Goal: Task Accomplishment & Management: Complete application form

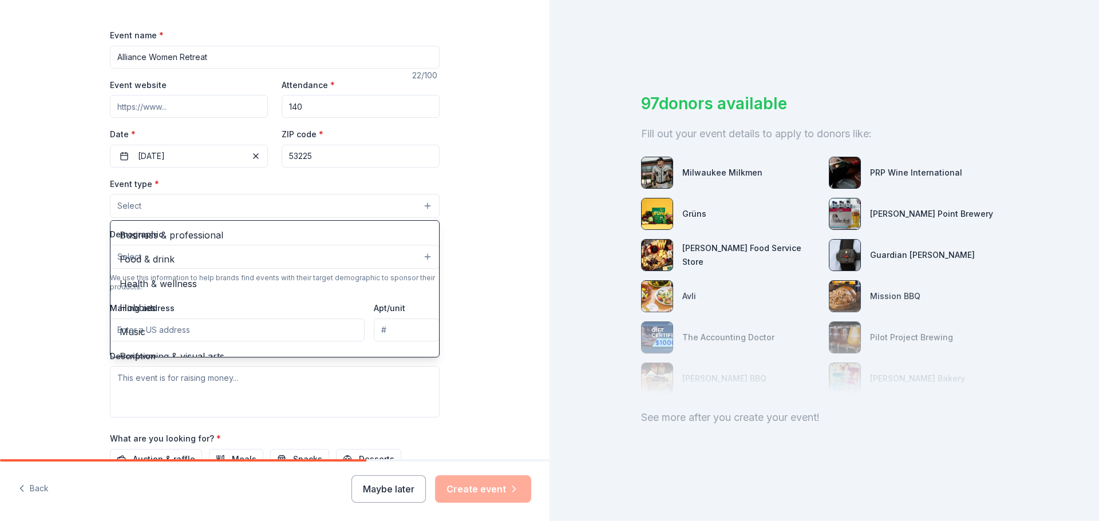
scroll to position [155, 0]
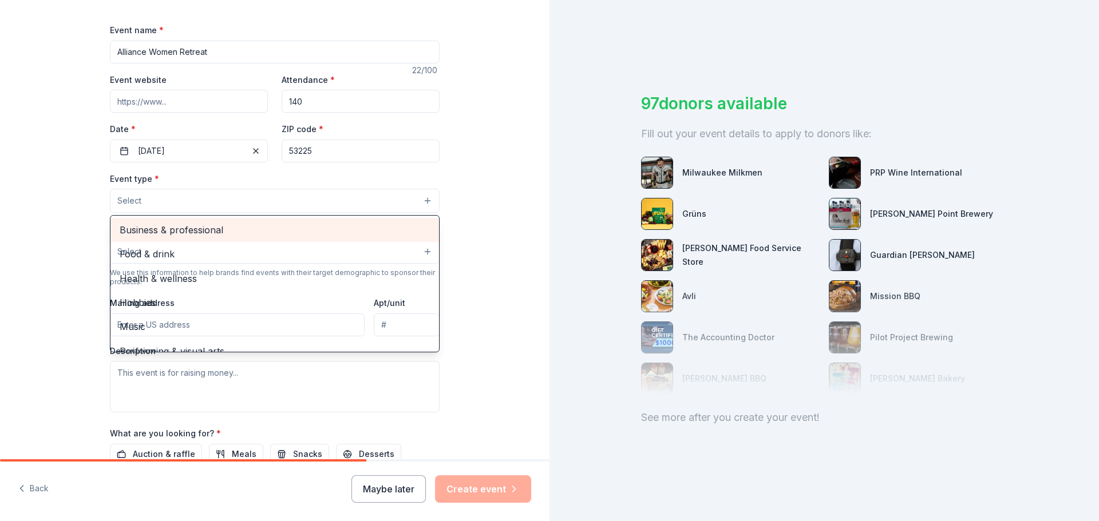
click at [373, 229] on span "Business & professional" at bounding box center [275, 230] width 310 height 15
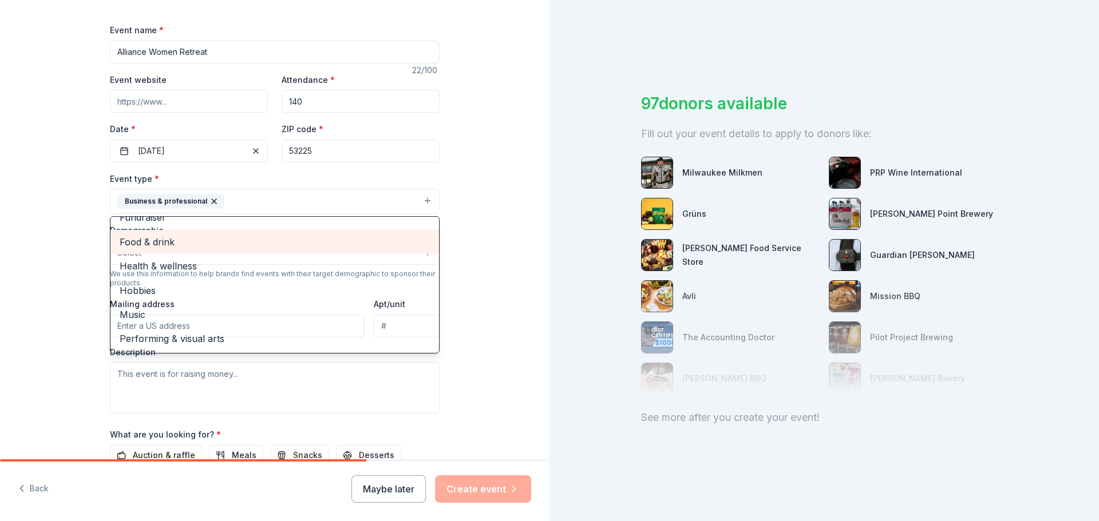
scroll to position [14, 0]
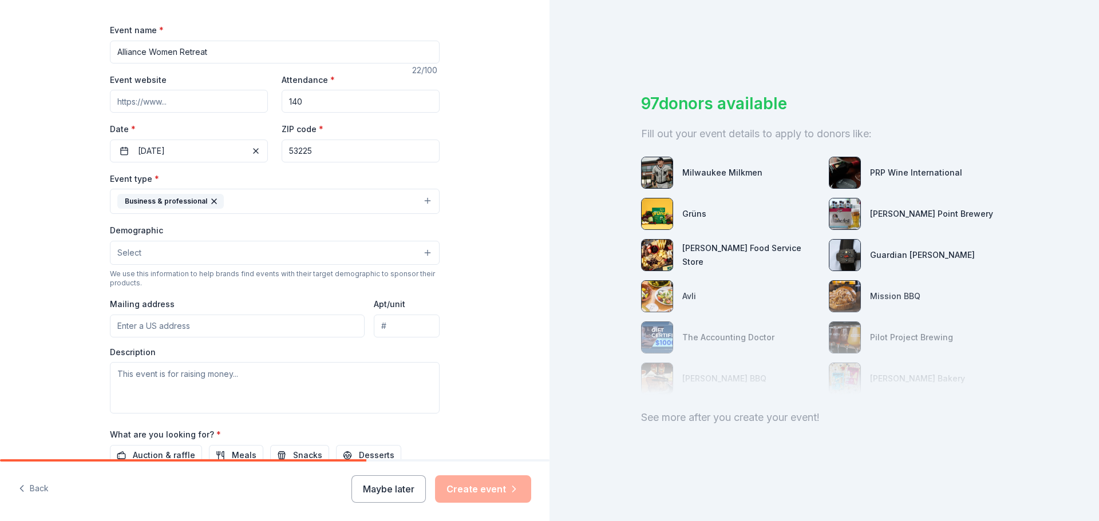
click at [209, 199] on icon "button" at bounding box center [213, 201] width 9 height 9
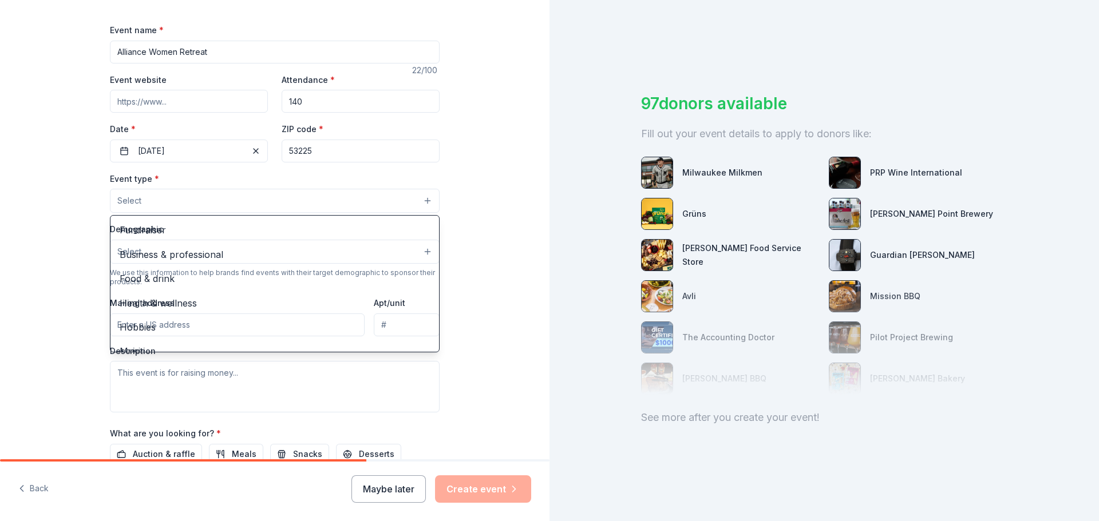
click at [204, 196] on button "Select" at bounding box center [275, 201] width 330 height 24
click at [284, 298] on span "Health & wellness" at bounding box center [275, 303] width 310 height 15
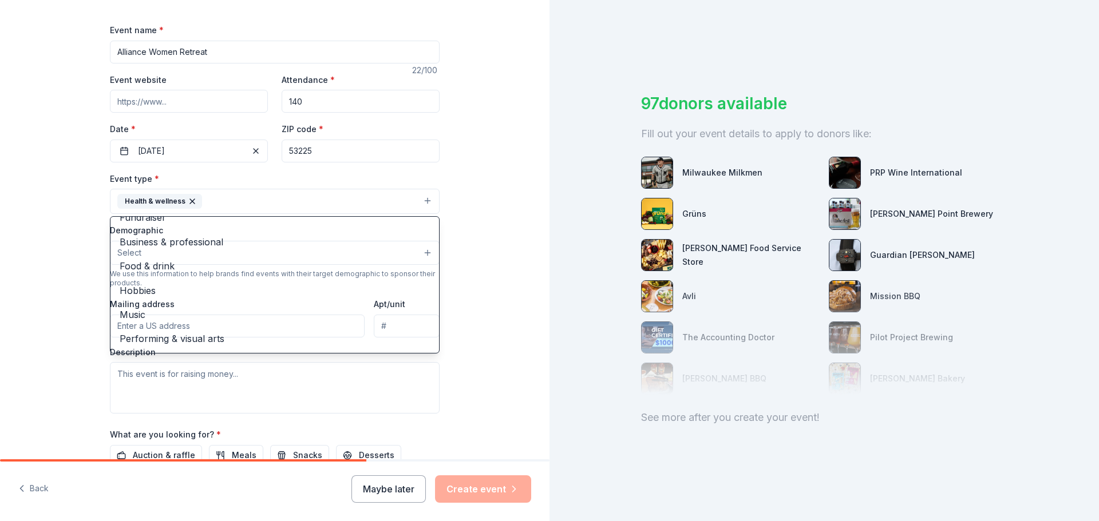
click at [493, 330] on div "Tell us about your event. We'll find in-kind donations you can apply for. Event…" at bounding box center [274, 226] width 549 height 763
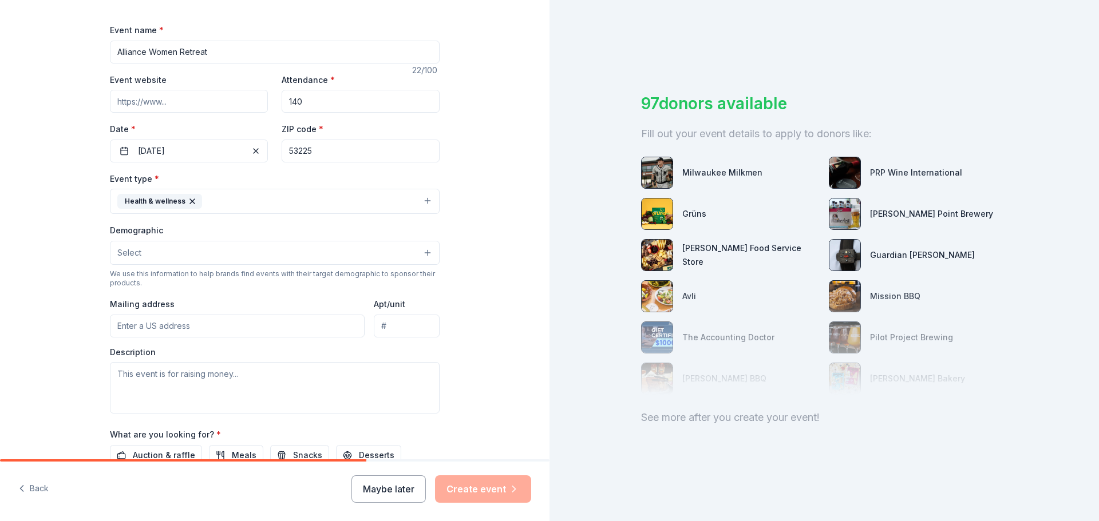
click at [167, 250] on button "Select" at bounding box center [275, 253] width 330 height 24
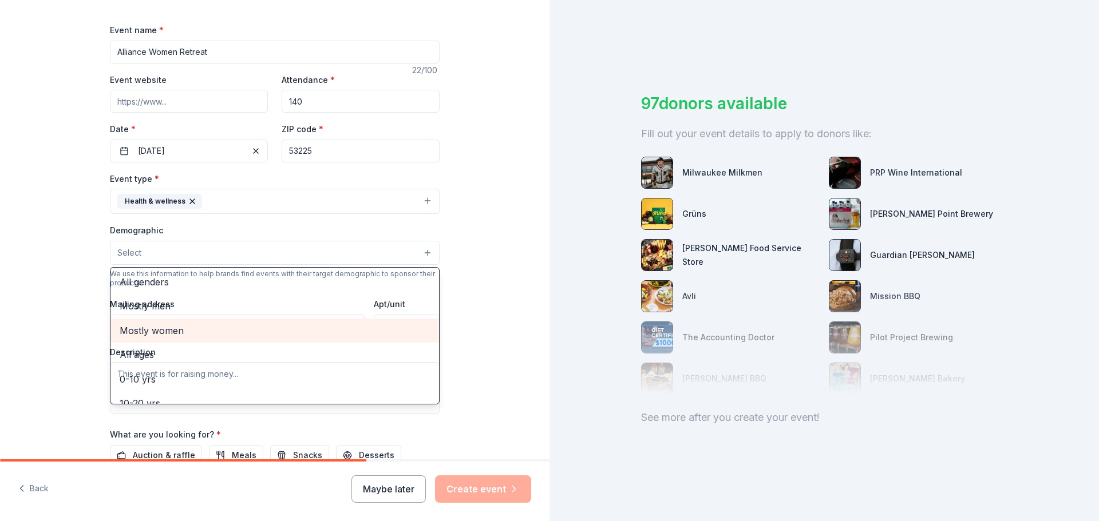
click at [179, 332] on span "Mostly women" at bounding box center [275, 330] width 310 height 15
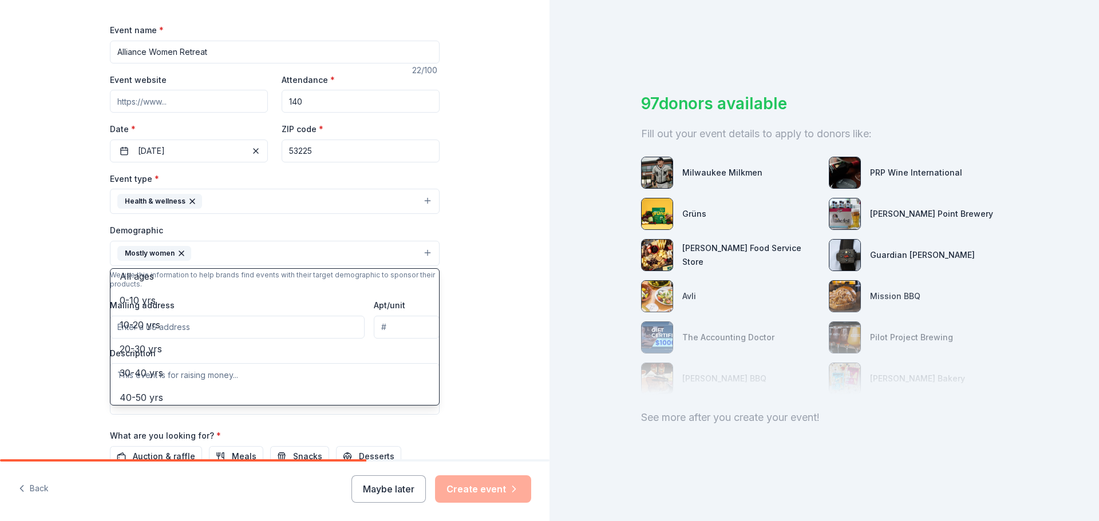
scroll to position [60, 0]
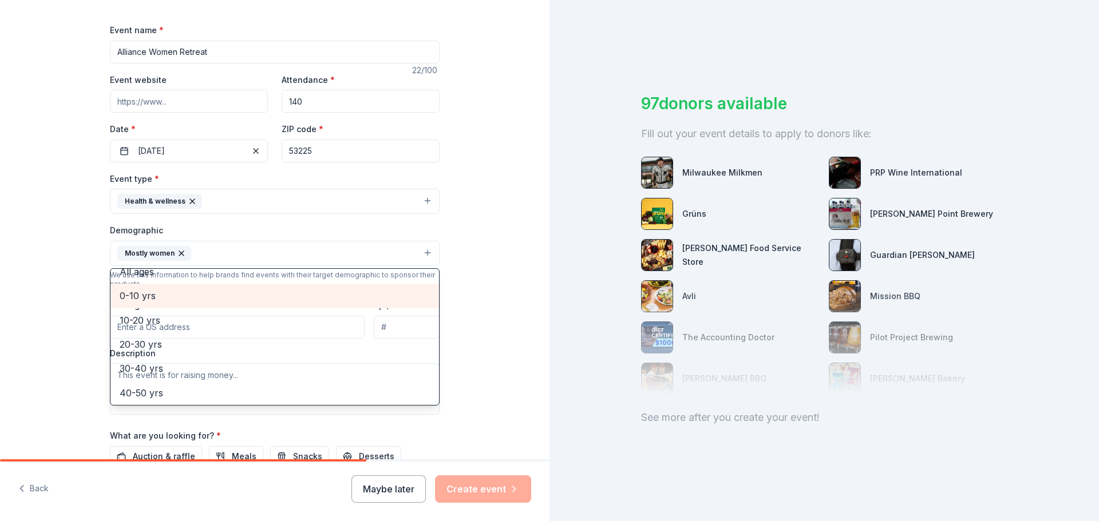
click at [143, 296] on span "0-10 yrs" at bounding box center [275, 295] width 310 height 15
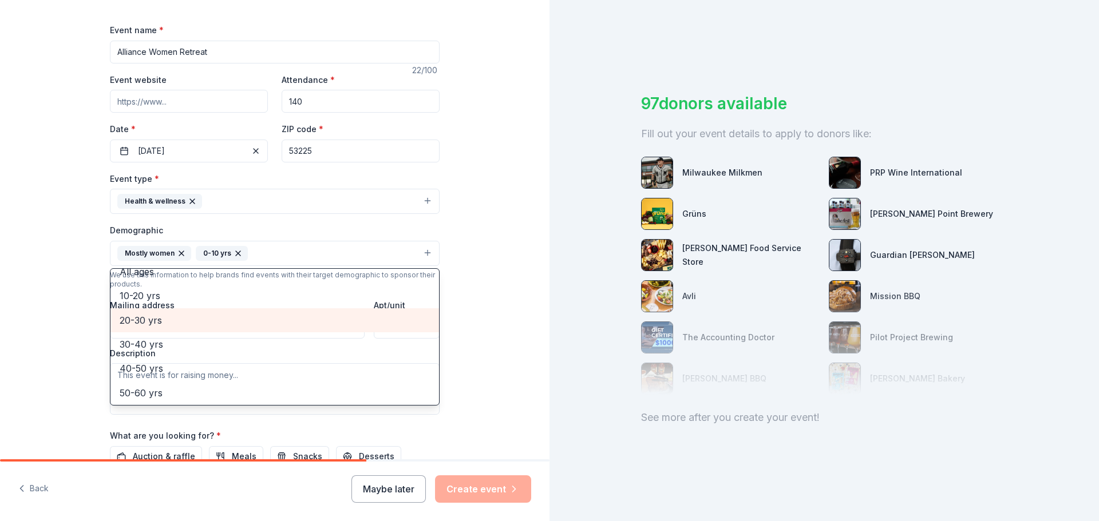
click at [144, 323] on span "20-30 yrs" at bounding box center [275, 320] width 310 height 15
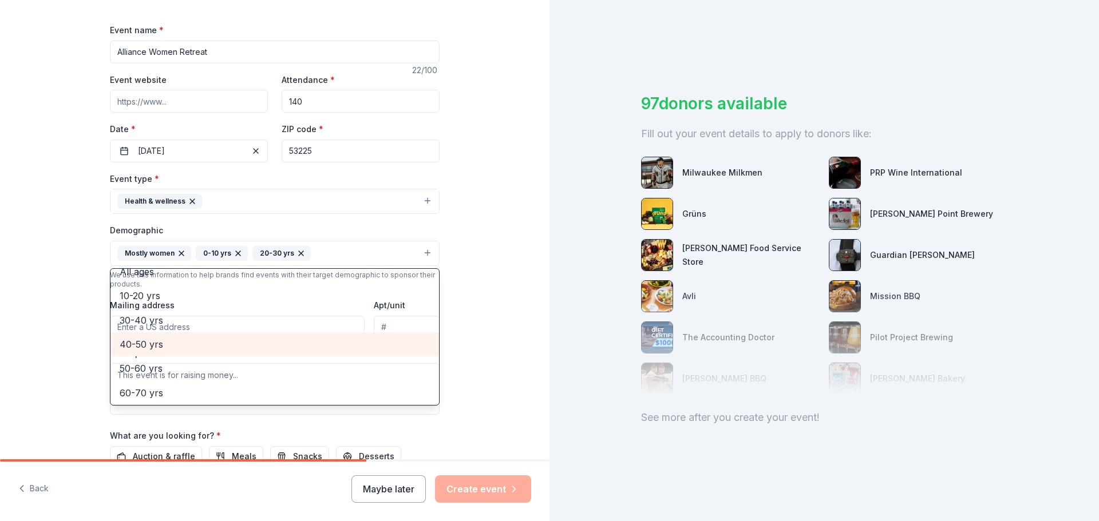
click at [156, 350] on span "40-50 yrs" at bounding box center [275, 344] width 310 height 15
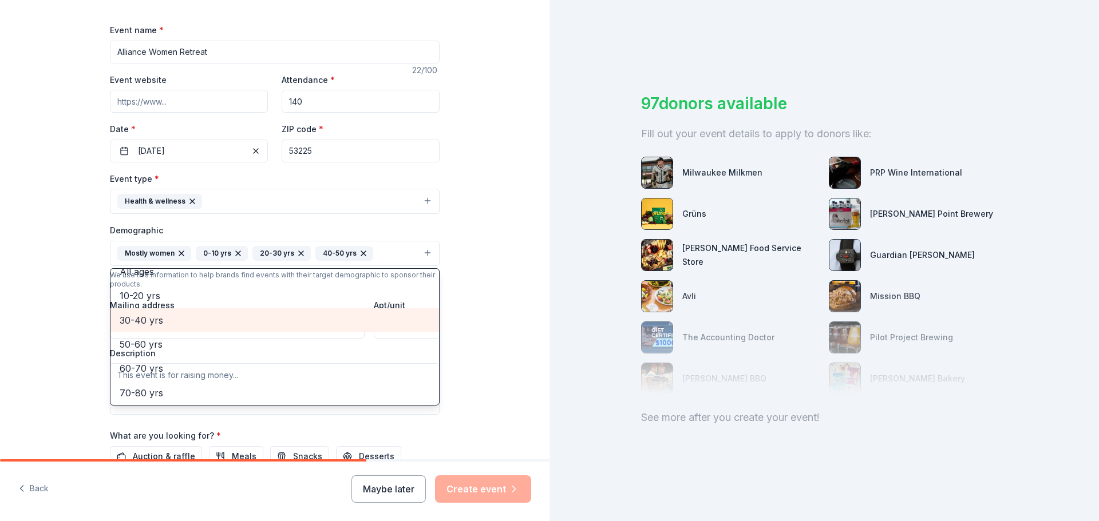
click at [136, 316] on span "30-40 yrs" at bounding box center [275, 320] width 310 height 15
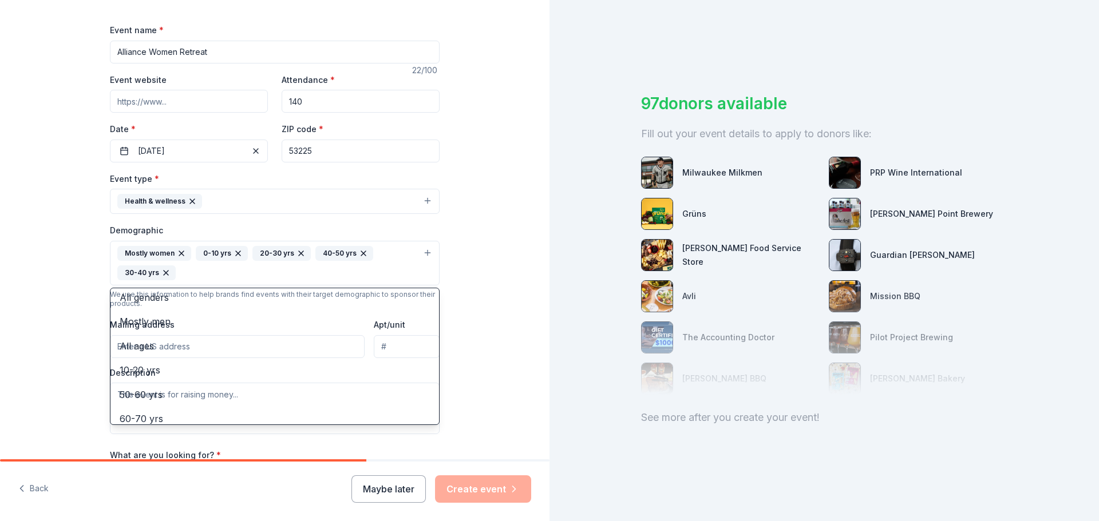
scroll to position [0, 0]
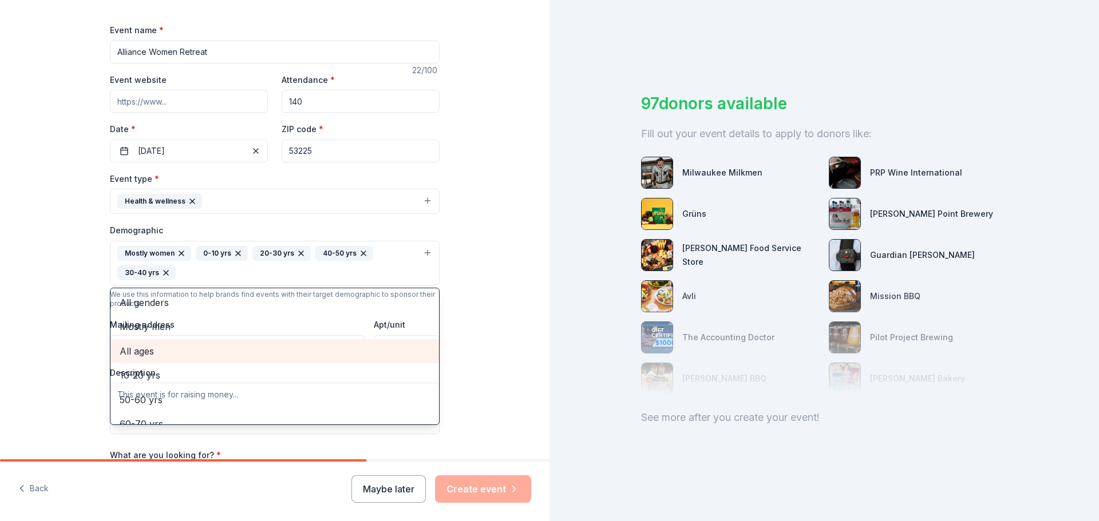
click at [146, 348] on span "All ages" at bounding box center [275, 351] width 310 height 15
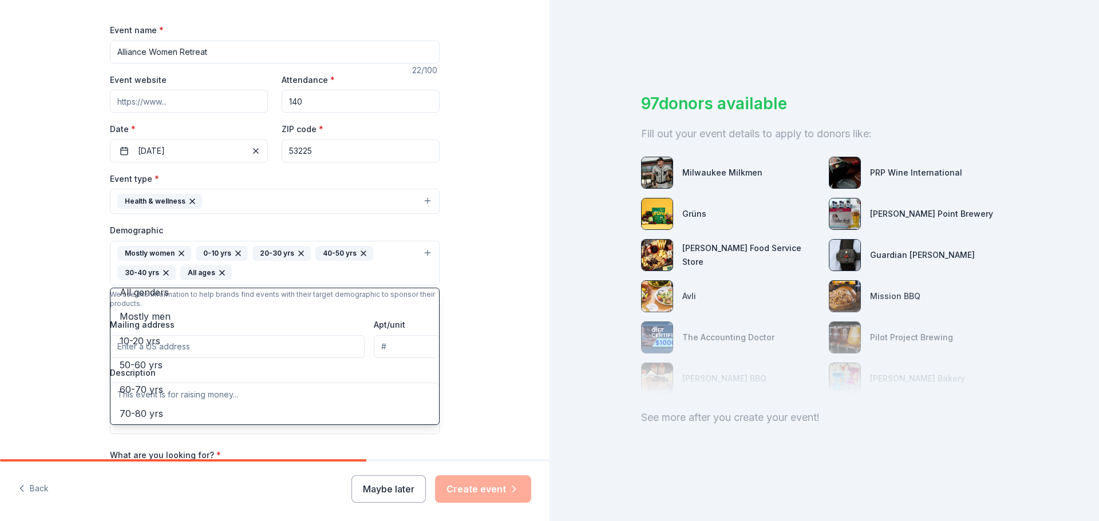
scroll to position [18, 0]
click at [463, 332] on div "Tell us about your event. We'll find in-kind donations you can apply for. Event…" at bounding box center [274, 236] width 549 height 783
click at [267, 274] on div "Mostly women 0-10 yrs 20-30 yrs 40-50 yrs 30-40 yrs All ages" at bounding box center [267, 263] width 301 height 34
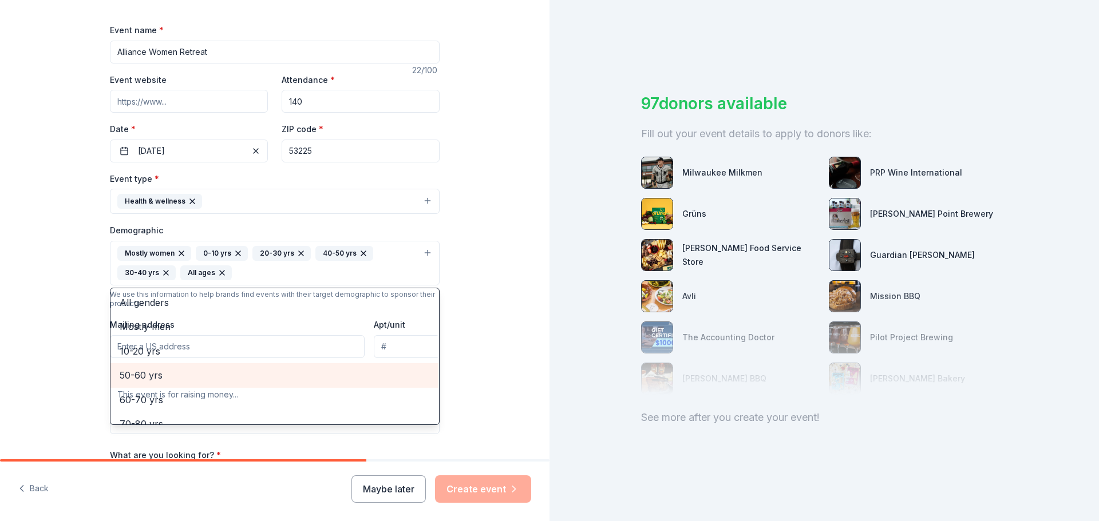
click at [154, 376] on span "50-60 yrs" at bounding box center [275, 375] width 310 height 15
click at [457, 336] on div "Tell us about your event. We'll find in-kind donations you can apply for. Event…" at bounding box center [274, 236] width 549 height 783
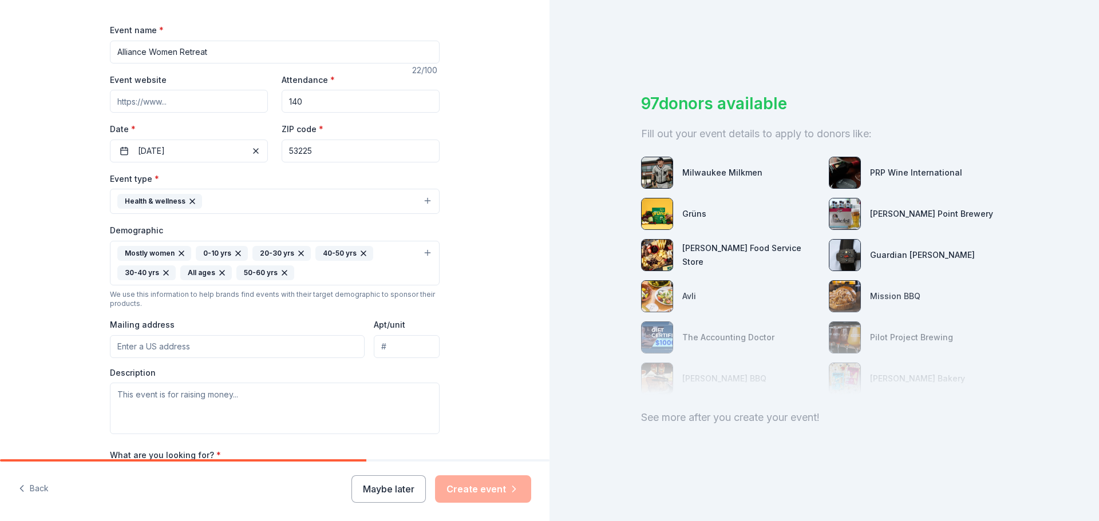
click at [157, 343] on input "Mailing address" at bounding box center [237, 346] width 255 height 23
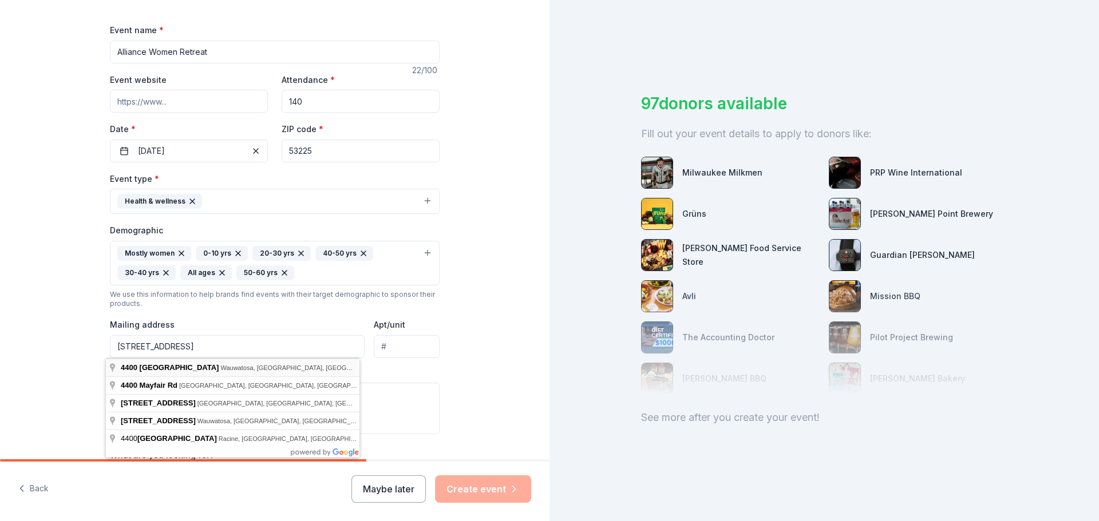
type input "4400 North Mayfair Road, Wauwatosa, WI, 53225"
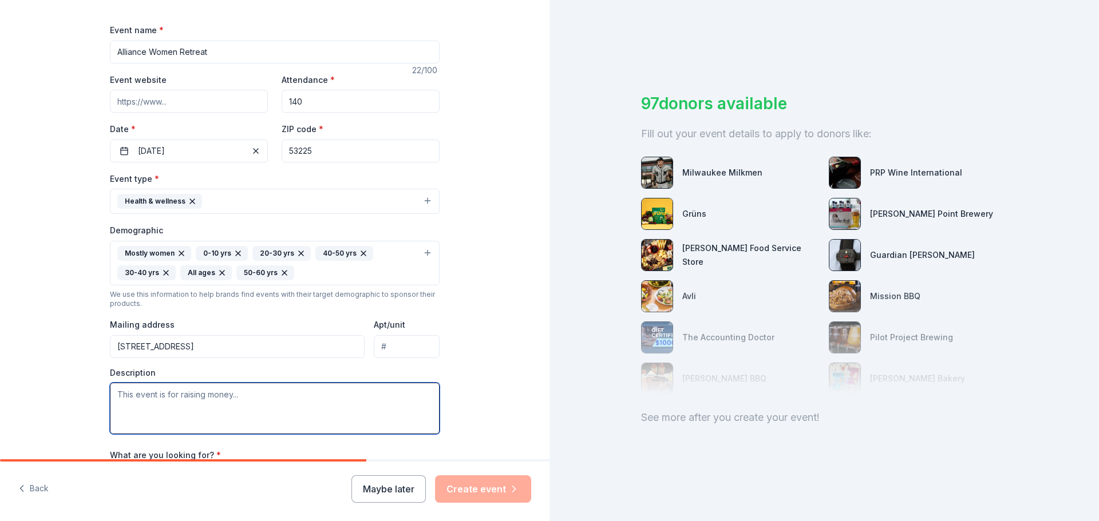
click at [156, 407] on textarea at bounding box center [275, 408] width 330 height 51
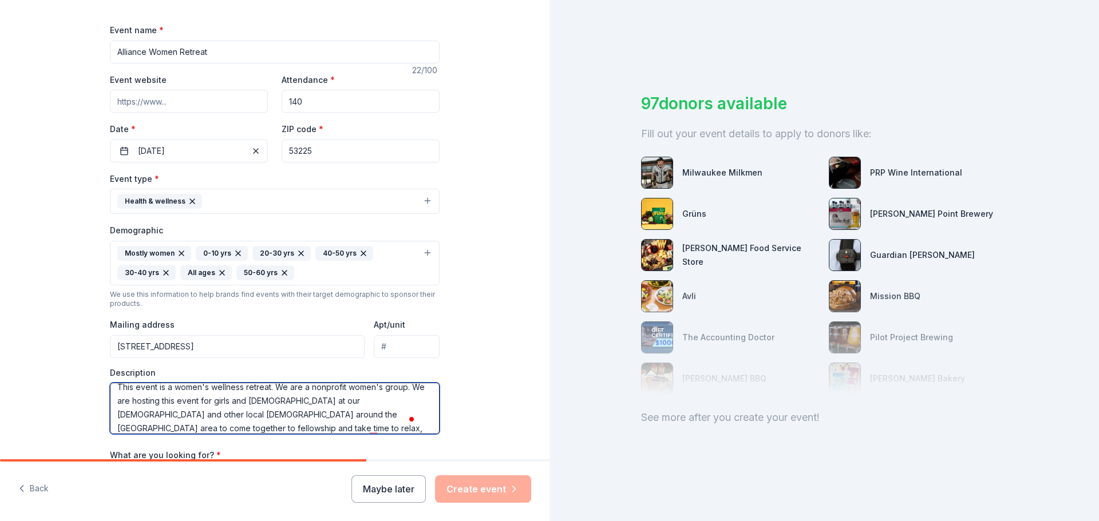
scroll to position [21, 0]
click at [156, 418] on textarea "This event is a women's wellness retreat. We are a nonprofit women's group. We …" at bounding box center [275, 408] width 330 height 51
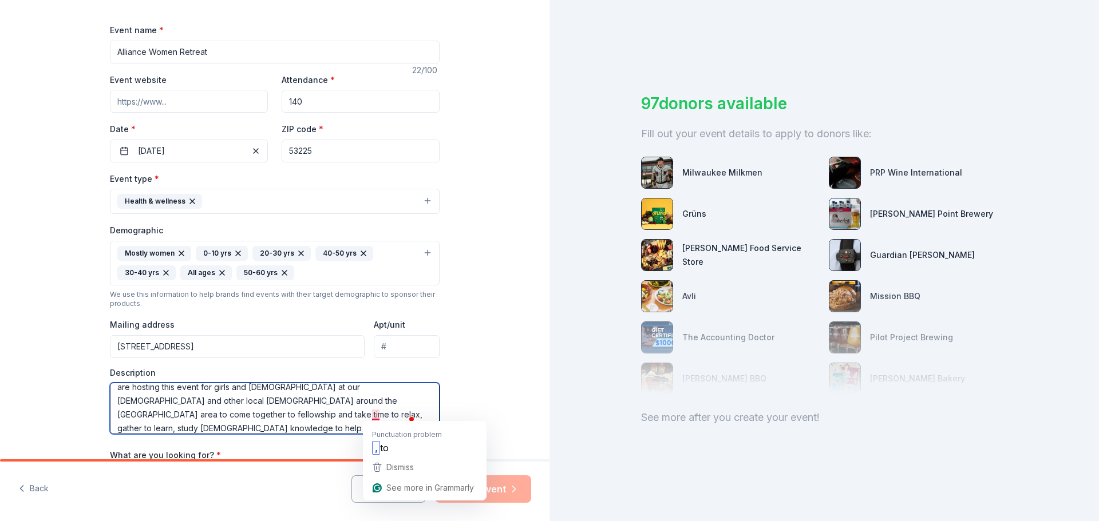
click at [377, 417] on textarea "This event is a women's wellness retreat. We are a nonprofit women's group. We …" at bounding box center [275, 408] width 330 height 51
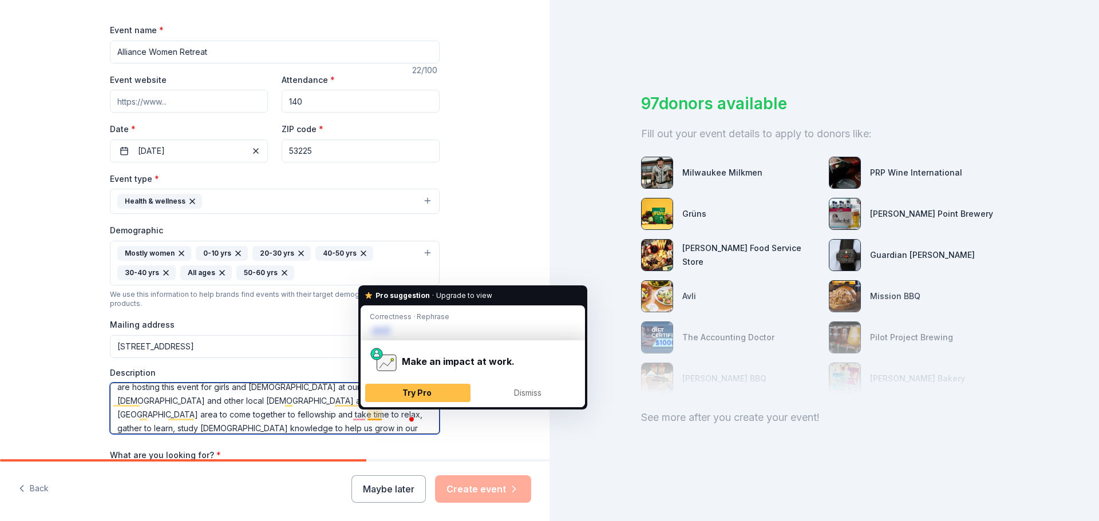
click at [375, 414] on textarea "This event is a women's wellness retreat. We are a nonprofit women's group. We …" at bounding box center [275, 408] width 330 height 51
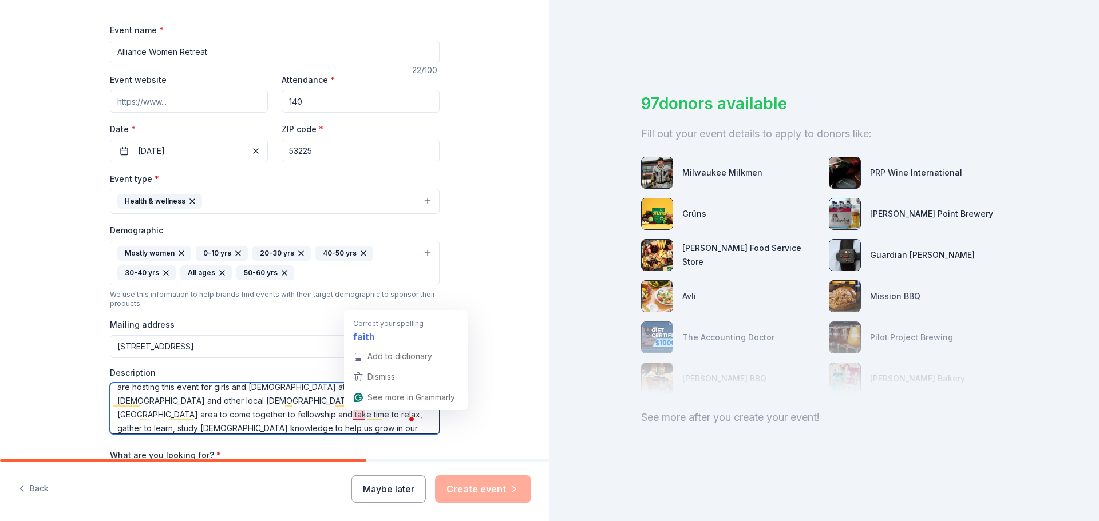
click at [344, 415] on textarea "This event is a women's wellness retreat. We are a nonprofit women's group. We …" at bounding box center [275, 408] width 330 height 51
click at [367, 415] on textarea "This event is a women's wellness retreat. We are a nonprofit women's group. We …" at bounding box center [275, 408] width 330 height 51
click at [375, 417] on textarea "This event is a women's wellness retreat. We are a nonprofit women's group. We …" at bounding box center [275, 408] width 330 height 51
click at [229, 427] on textarea "This event is a women's wellness retreat. We are a nonprofit women's group. We …" at bounding box center [275, 408] width 330 height 51
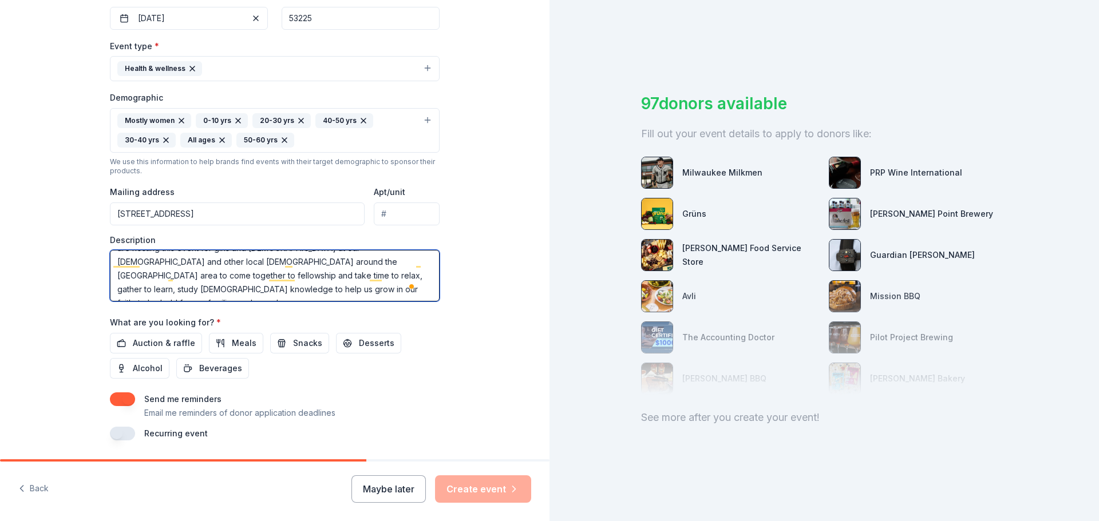
scroll to position [0, 0]
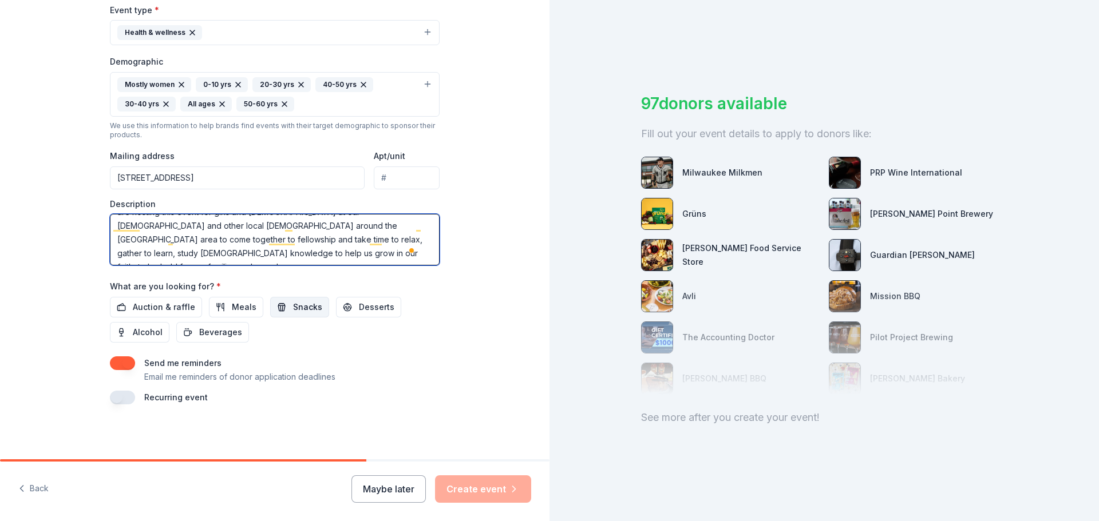
type textarea "This event is a women's wellness retreat. We are a nonprofit women's group. We …"
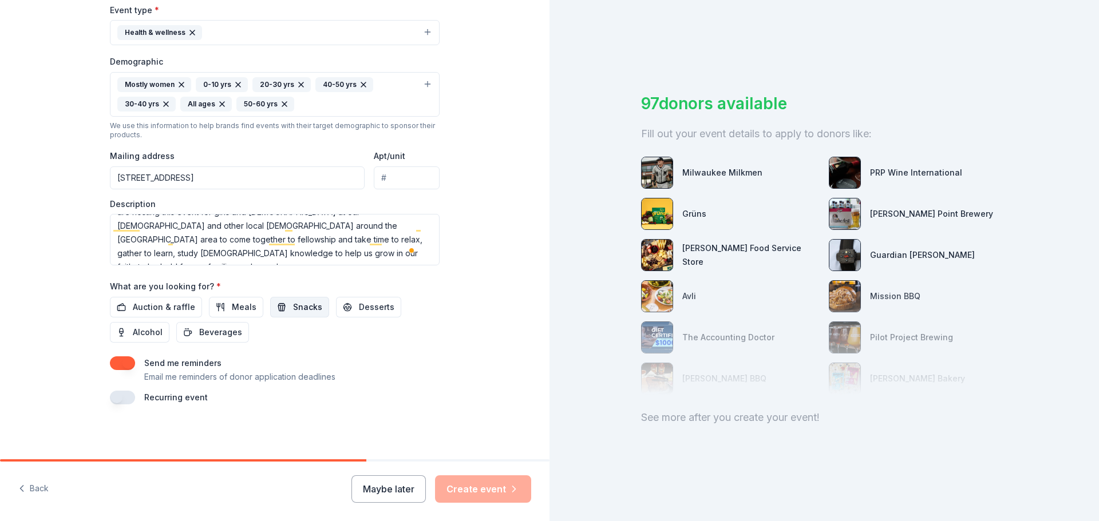
click at [305, 307] on span "Snacks" at bounding box center [307, 307] width 29 height 14
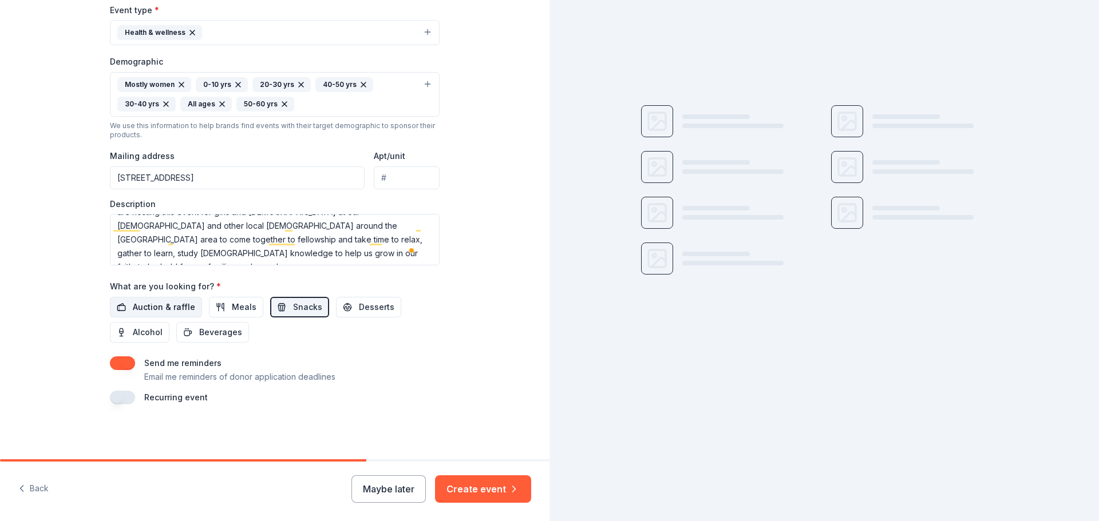
click at [177, 307] on span "Auction & raffle" at bounding box center [164, 307] width 62 height 14
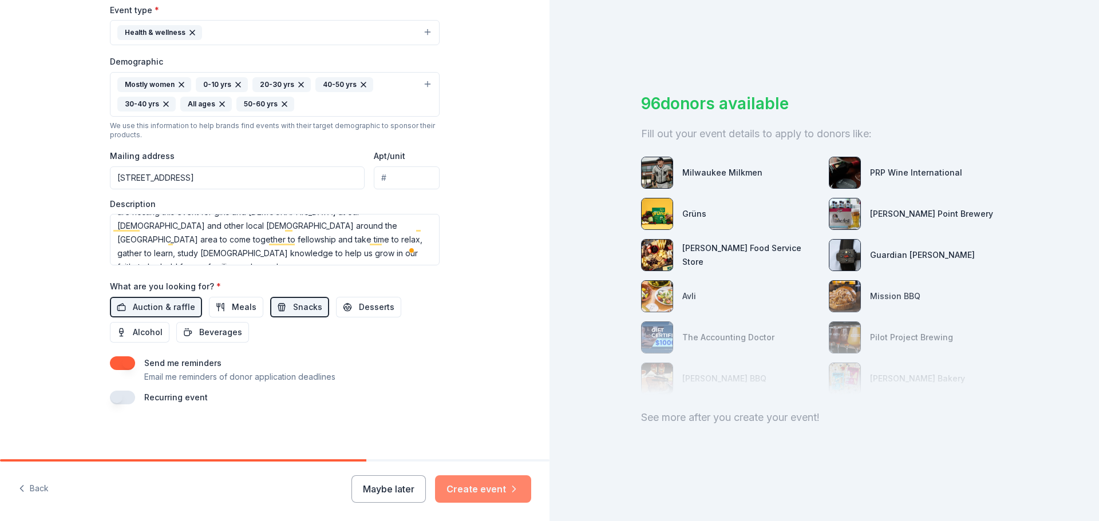
click at [482, 490] on button "Create event" at bounding box center [483, 488] width 96 height 27
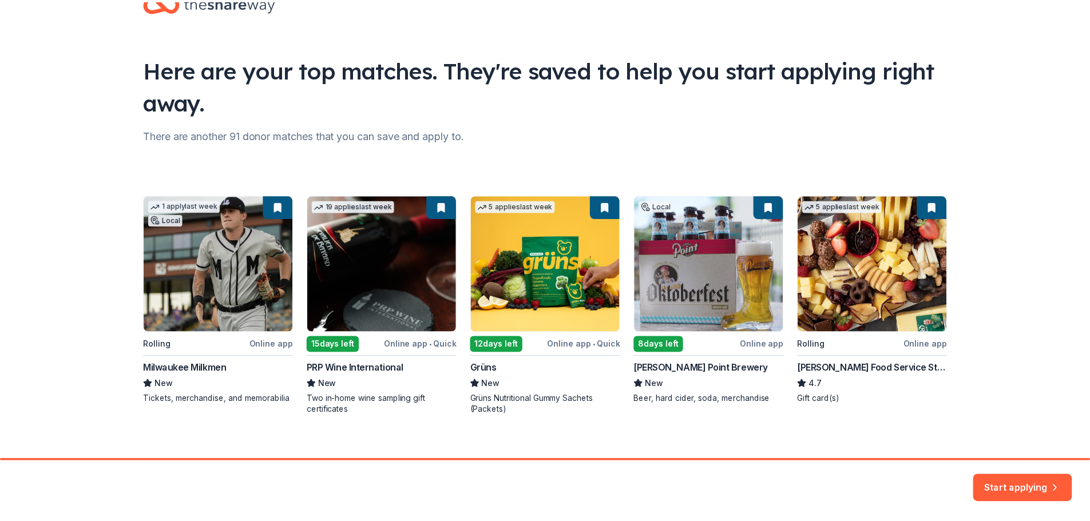
scroll to position [49, 0]
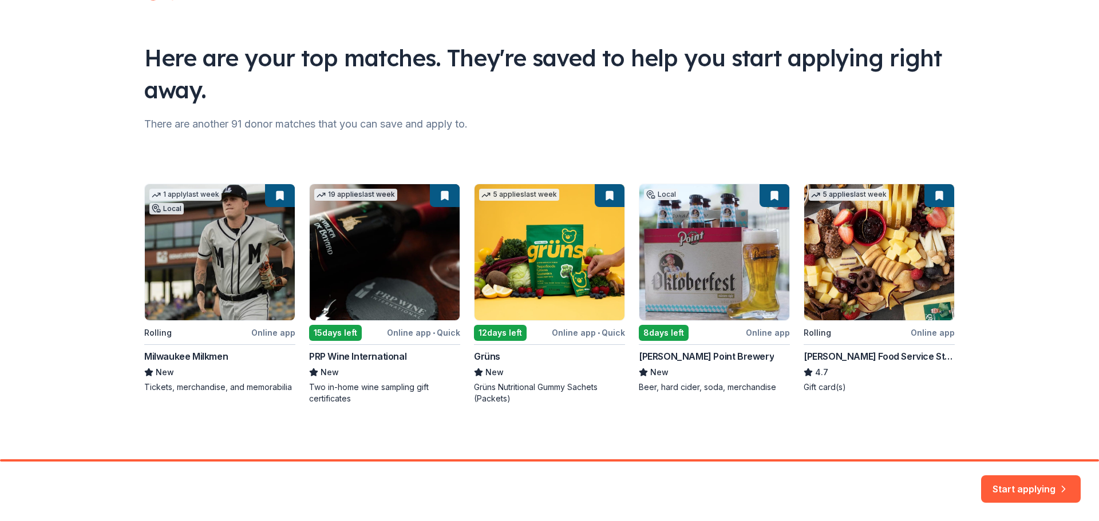
click at [500, 332] on div "1 apply last week Local Rolling Online app Milwaukee Milkmen New Tickets, merch…" at bounding box center [549, 294] width 810 height 221
click at [561, 238] on div "1 apply last week Local Rolling Online app Milwaukee Milkmen New Tickets, merch…" at bounding box center [549, 294] width 810 height 221
click at [1013, 482] on button "Start applying" at bounding box center [1031, 482] width 100 height 27
click at [1024, 485] on div "Start applying" at bounding box center [1031, 488] width 100 height 27
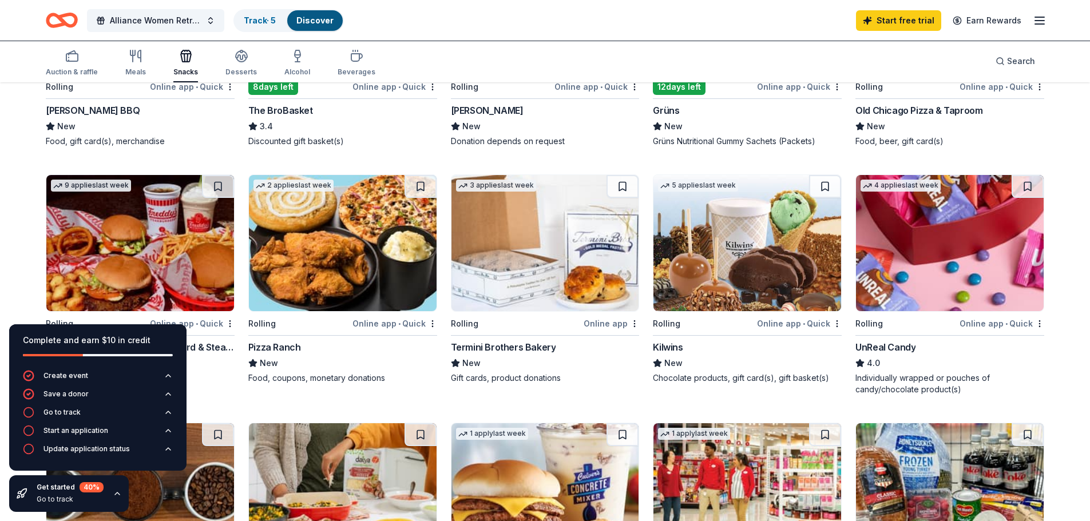
scroll to position [513, 0]
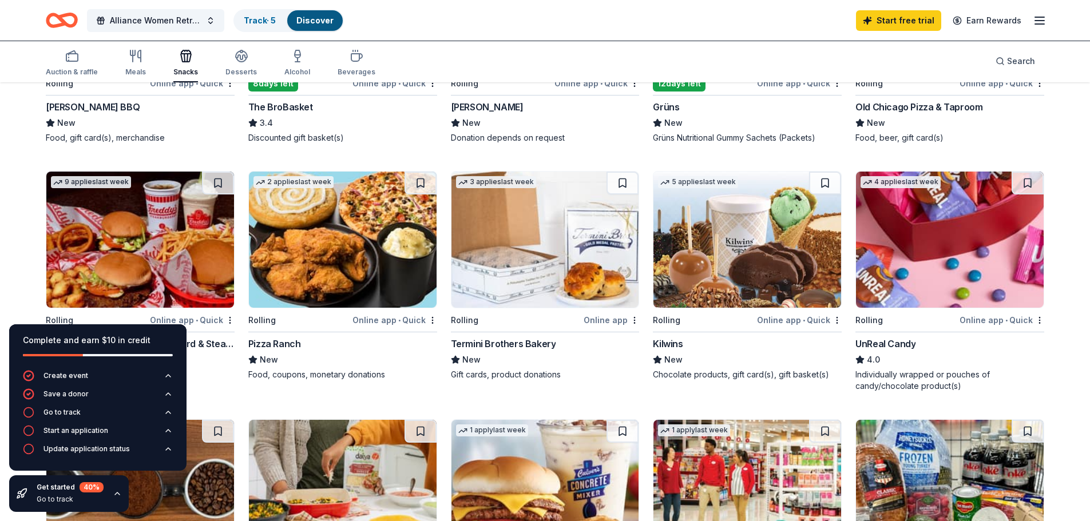
click at [893, 249] on img at bounding box center [950, 240] width 188 height 136
click at [158, 17] on span "Alliance Women Retreat" at bounding box center [156, 21] width 92 height 14
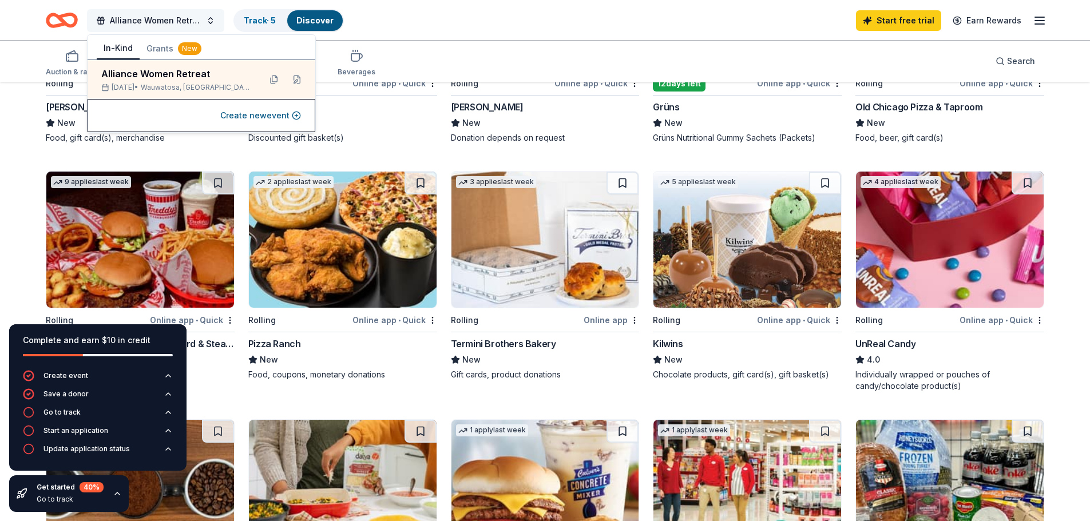
click at [185, 14] on span "Alliance Women Retreat" at bounding box center [156, 21] width 92 height 14
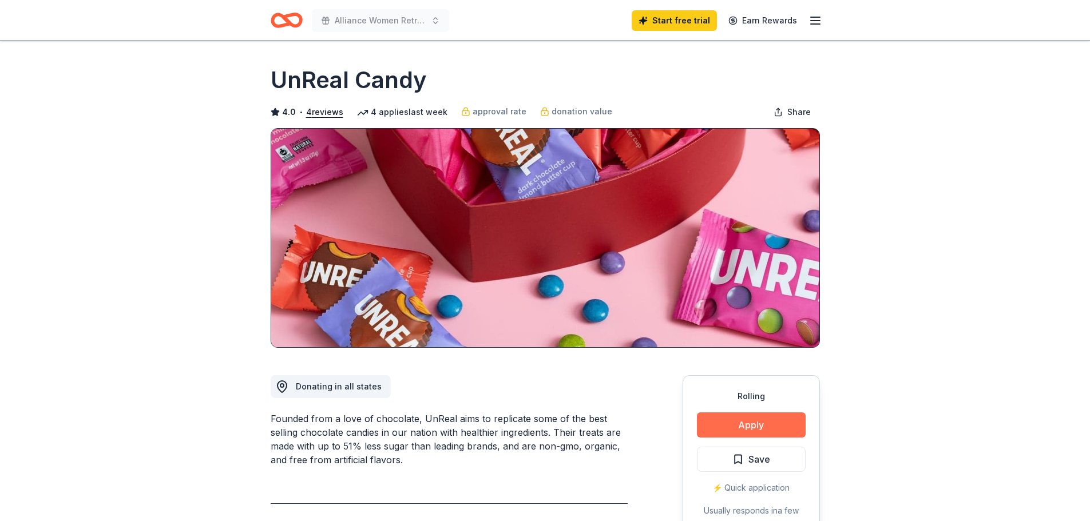
drag, startPoint x: 749, startPoint y: 427, endPoint x: 739, endPoint y: 425, distance: 10.0
click at [739, 425] on button "Apply" at bounding box center [751, 425] width 109 height 25
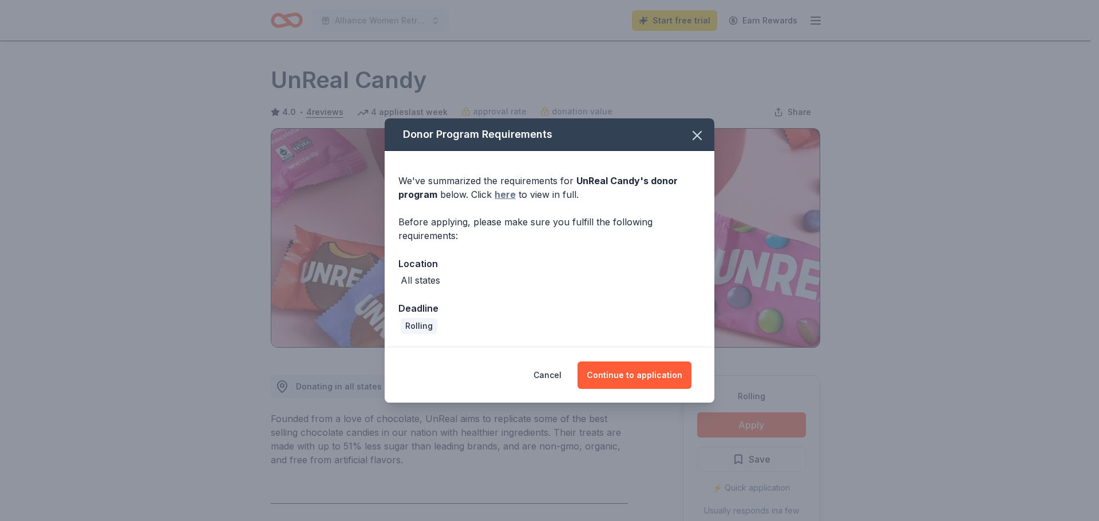
click at [503, 191] on link "here" at bounding box center [504, 195] width 21 height 14
